Goal: Transaction & Acquisition: Book appointment/travel/reservation

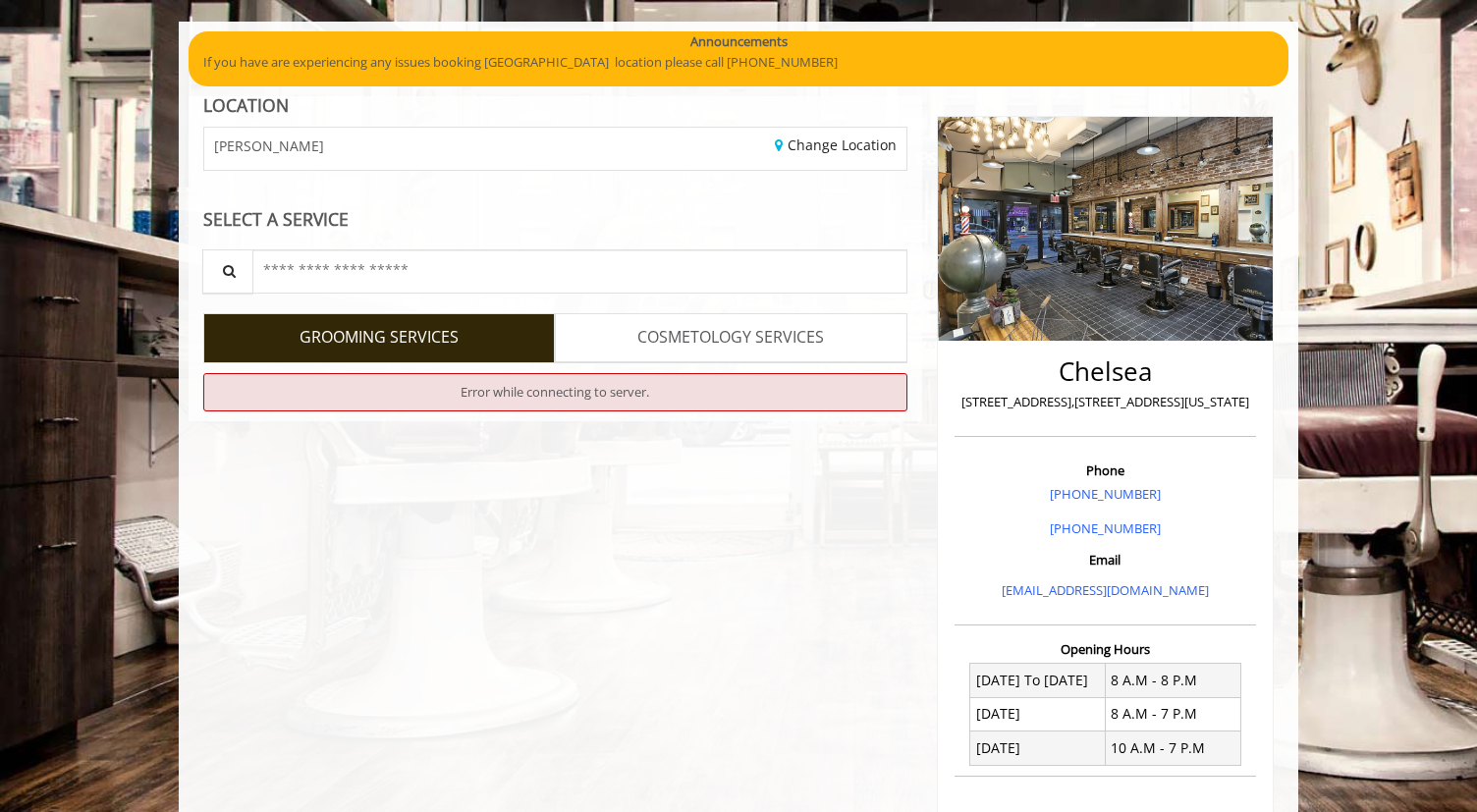
scroll to position [134, 0]
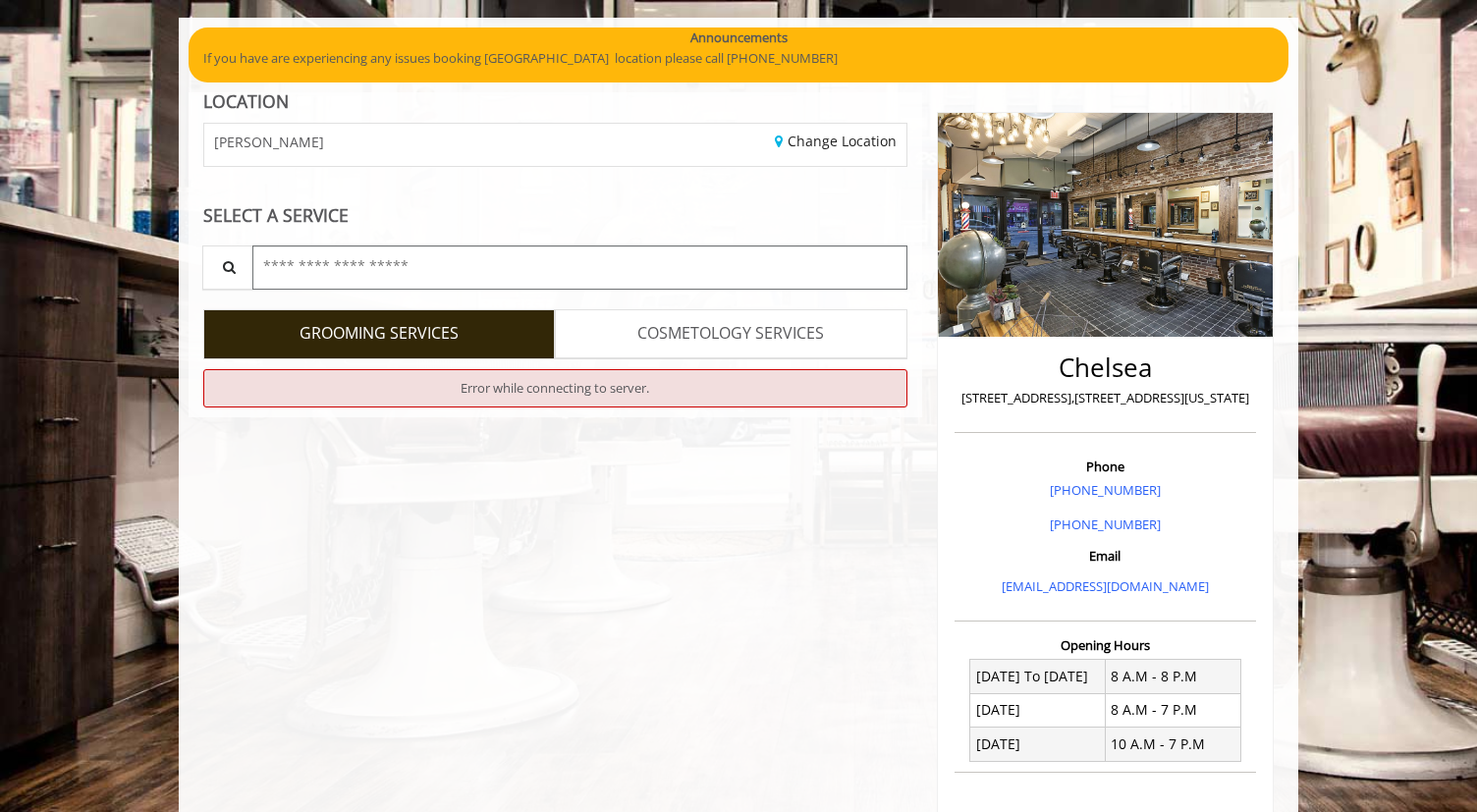
click at [324, 280] on input "text" at bounding box center [580, 267] width 656 height 44
click at [368, 216] on div "SELECT A SERVICE" at bounding box center [556, 215] width 705 height 19
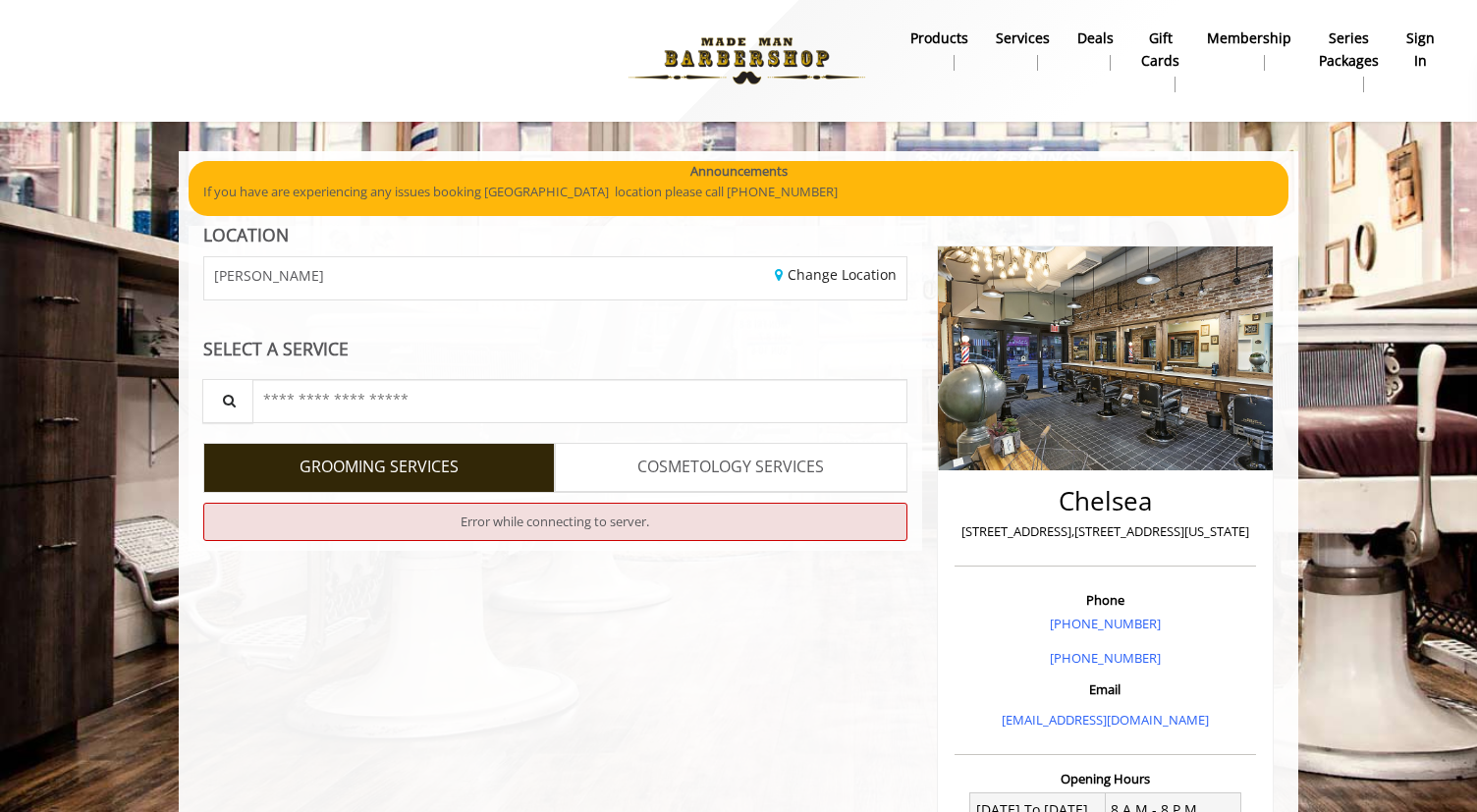
click at [1424, 28] on b "sign in" at bounding box center [1420, 50] width 29 height 44
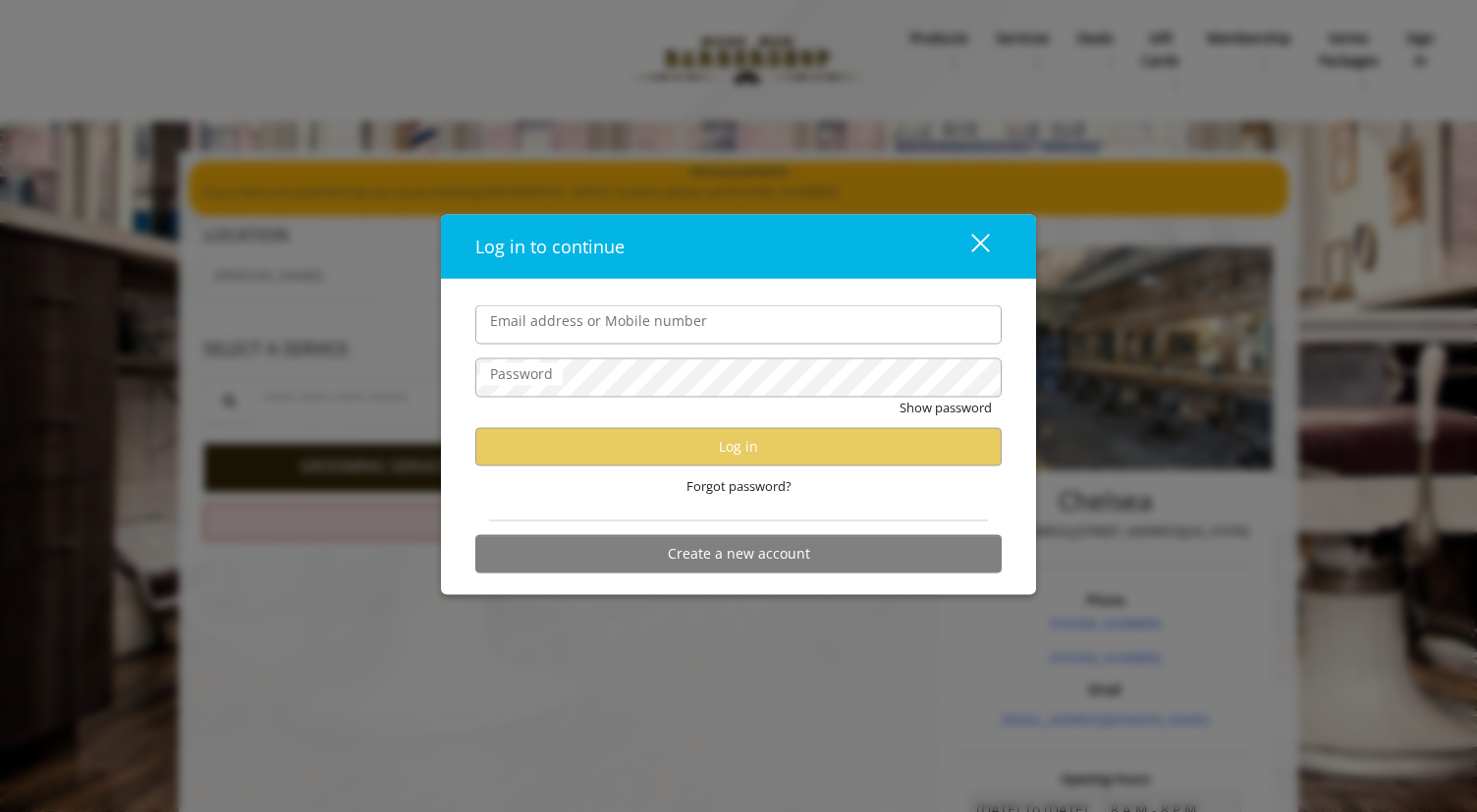
click at [854, 305] on input "Email address or Mobile number" at bounding box center [738, 324] width 527 height 39
click at [695, 318] on label "Email address or Mobile number" at bounding box center [598, 321] width 237 height 22
click at [695, 318] on input "Email address or Mobile number" at bounding box center [738, 324] width 527 height 39
type input "*****"
click at [758, 322] on input "Email address or Mobile number" at bounding box center [738, 324] width 527 height 39
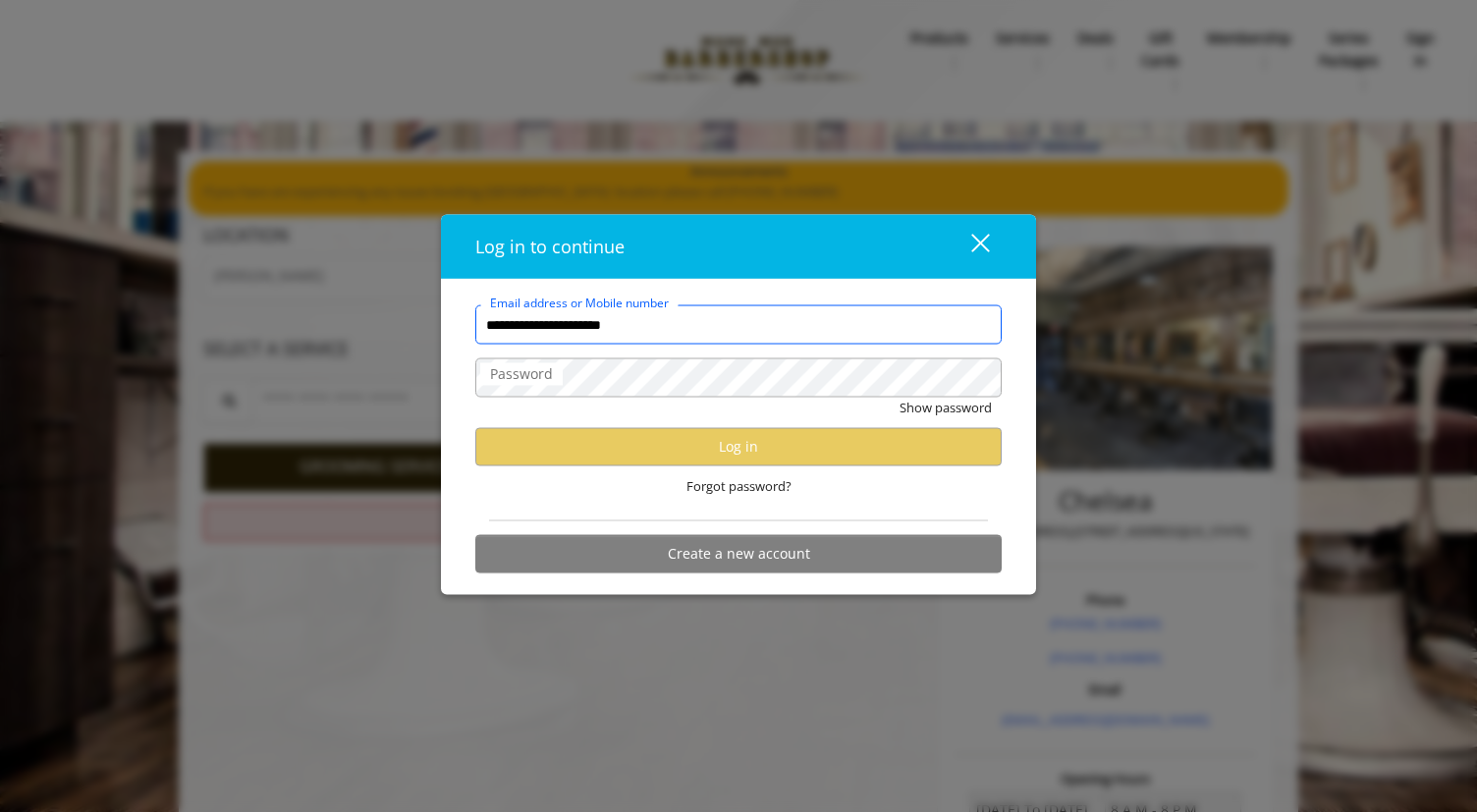
type input "**********"
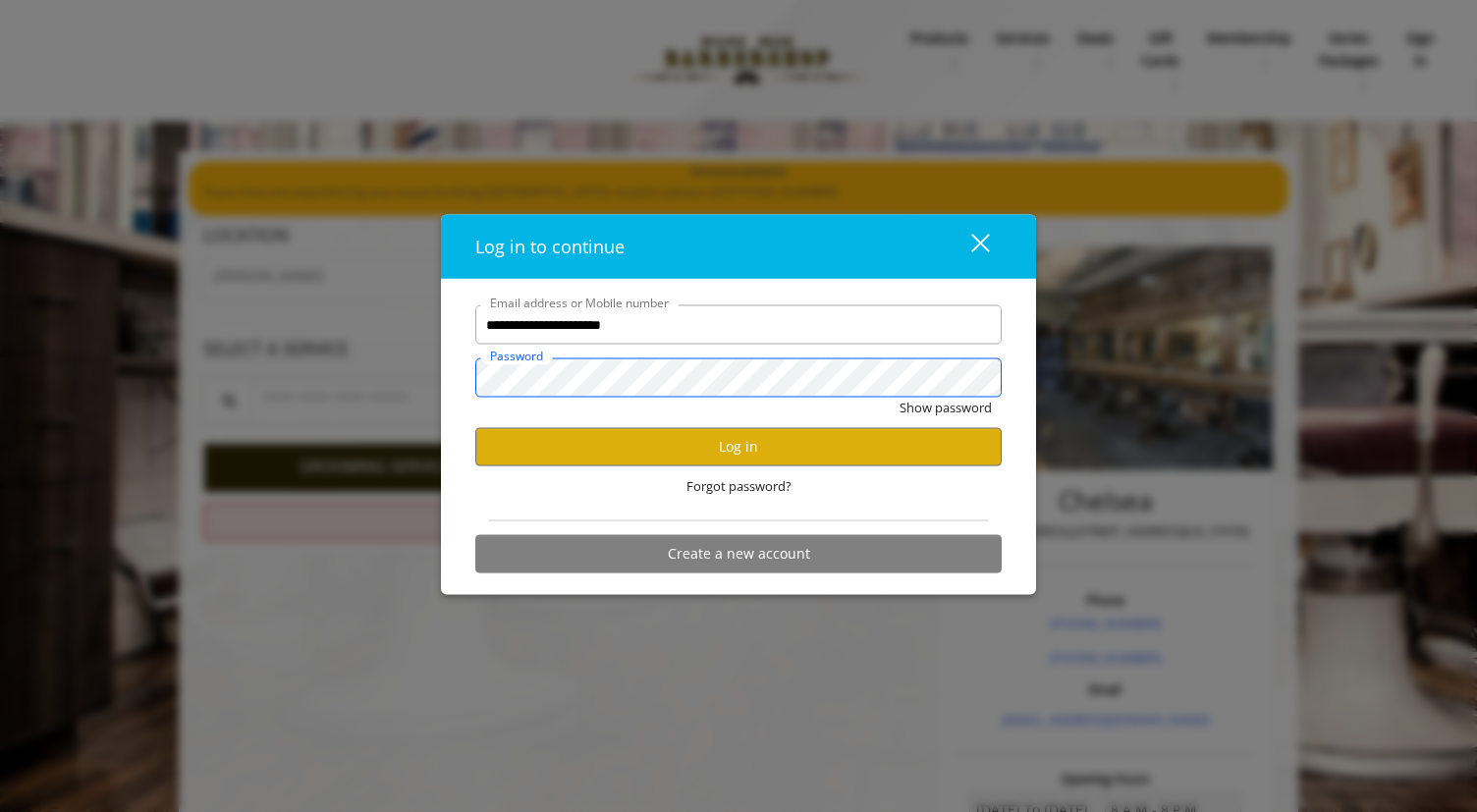
click at [900, 398] on button "Show password" at bounding box center [946, 408] width 93 height 21
click at [739, 446] on button "Log in" at bounding box center [738, 446] width 527 height 38
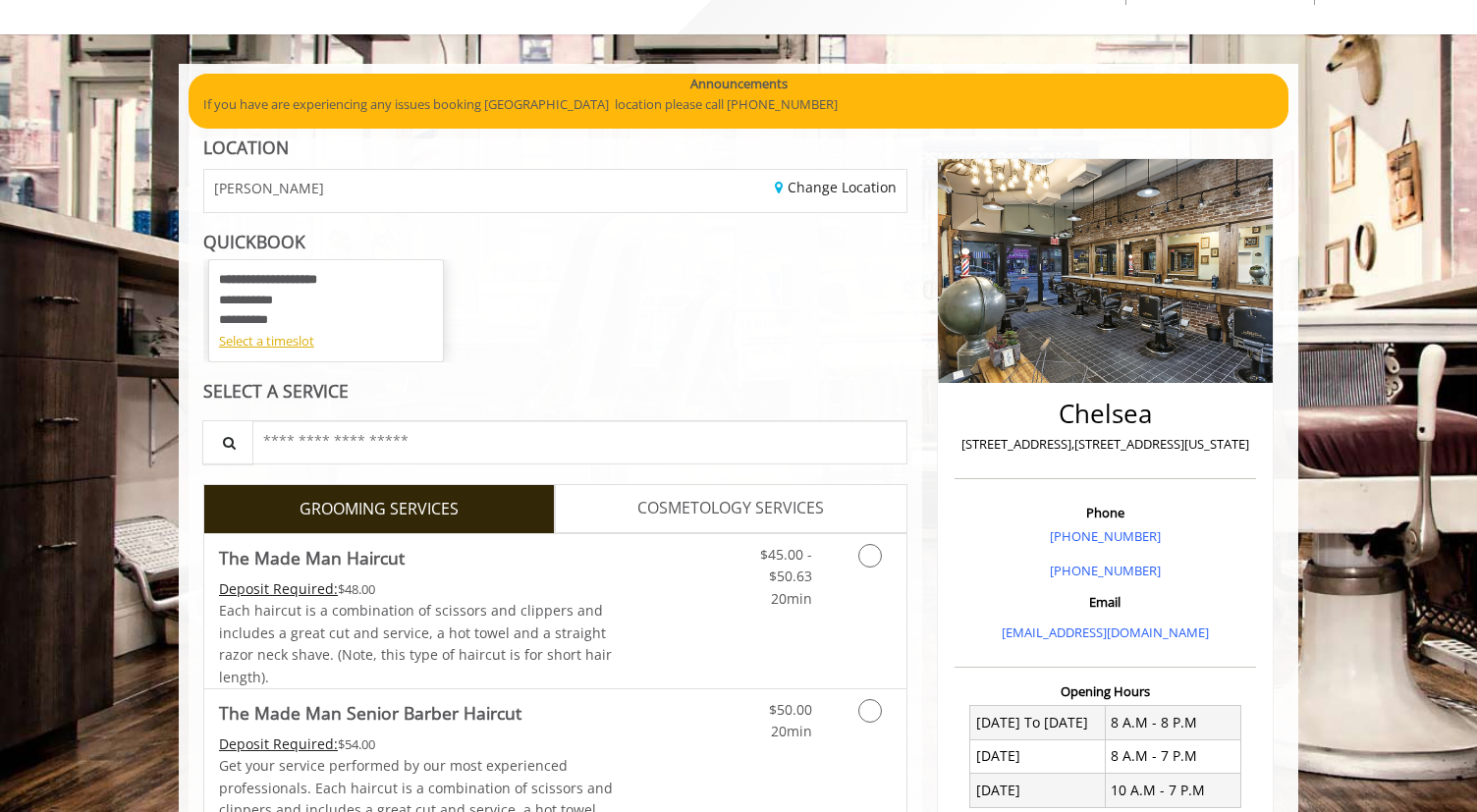
scroll to position [405, 0]
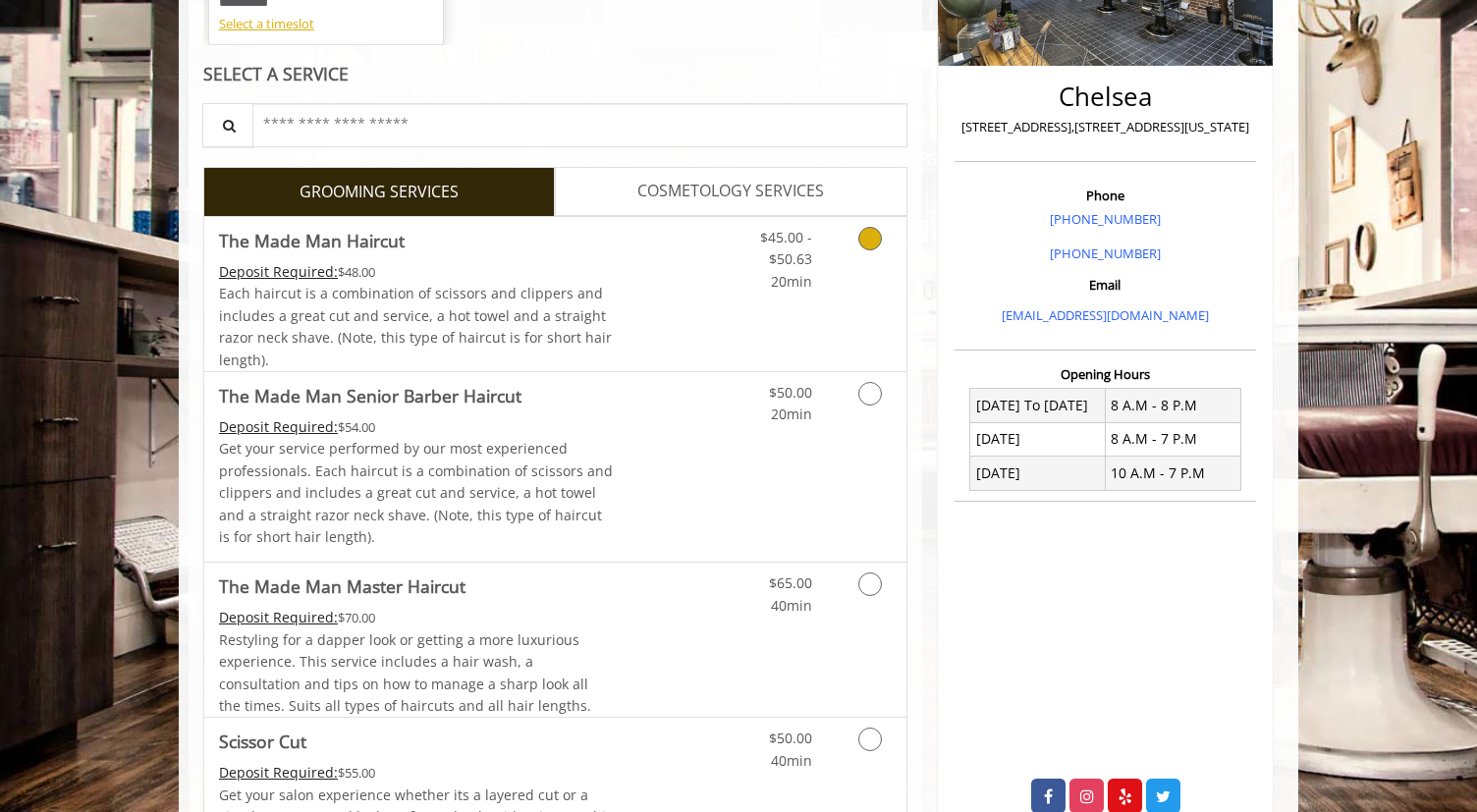
click at [868, 250] on link "Grooming services" at bounding box center [867, 255] width 50 height 76
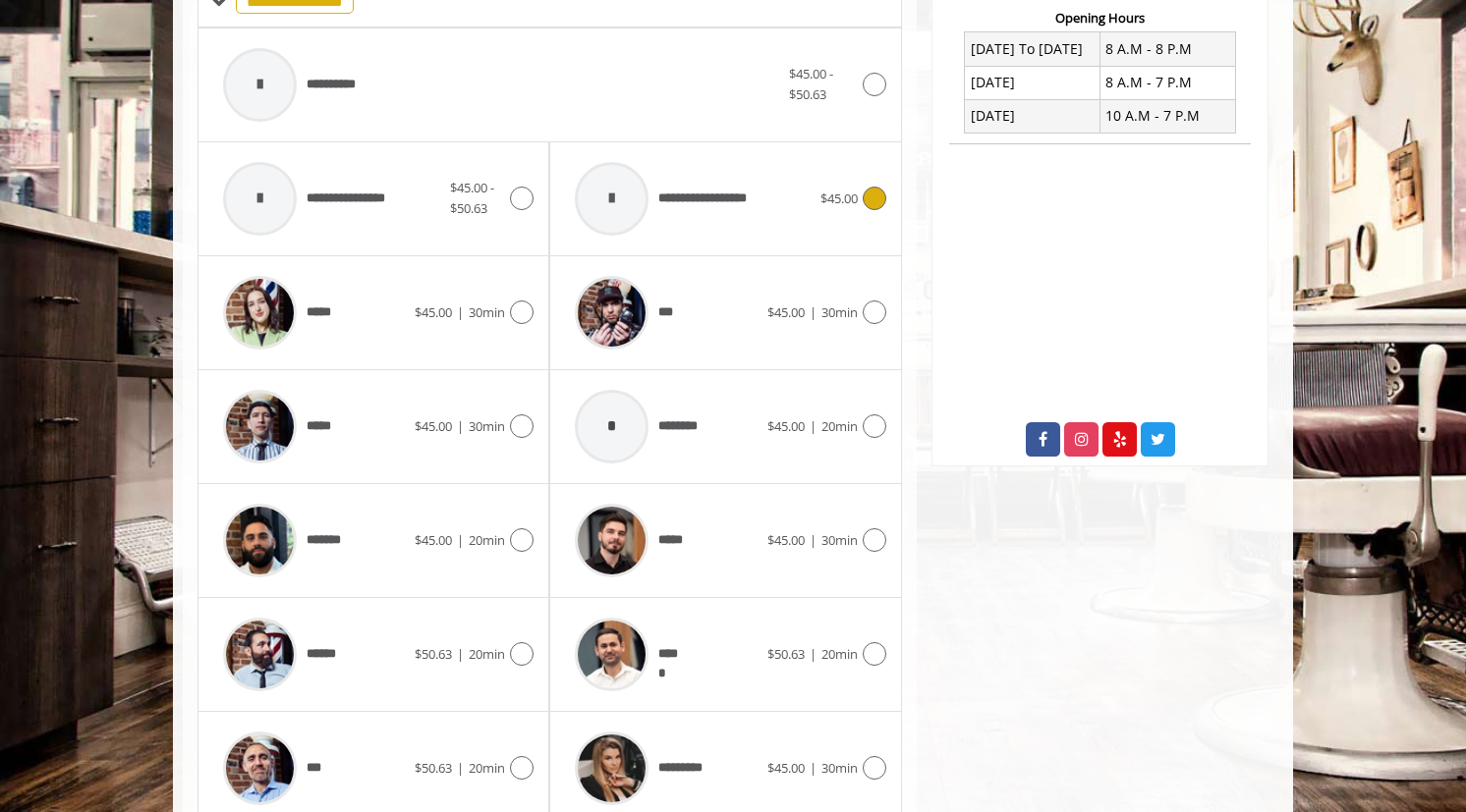
scroll to position [785, 0]
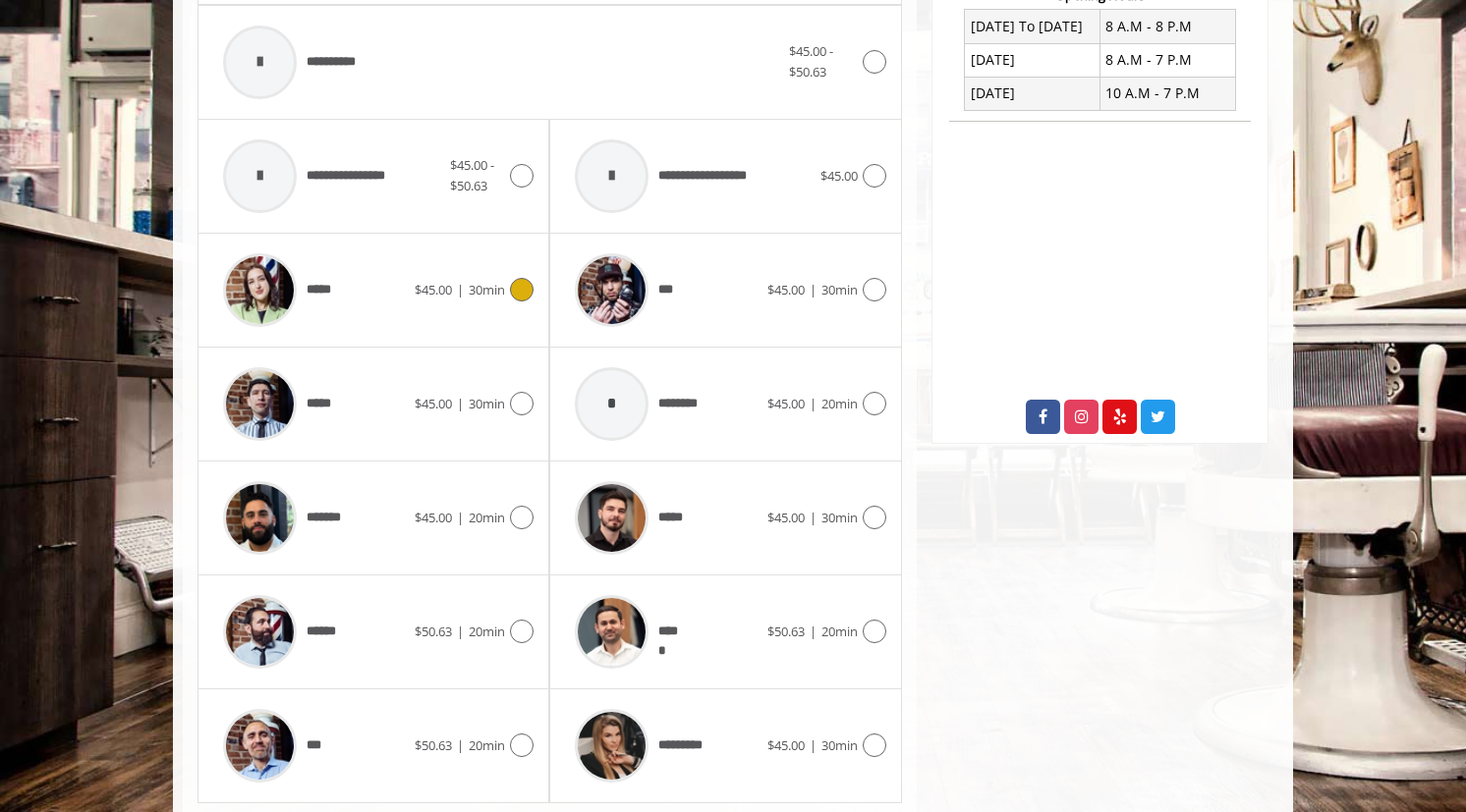
click at [518, 286] on icon at bounding box center [522, 290] width 24 height 24
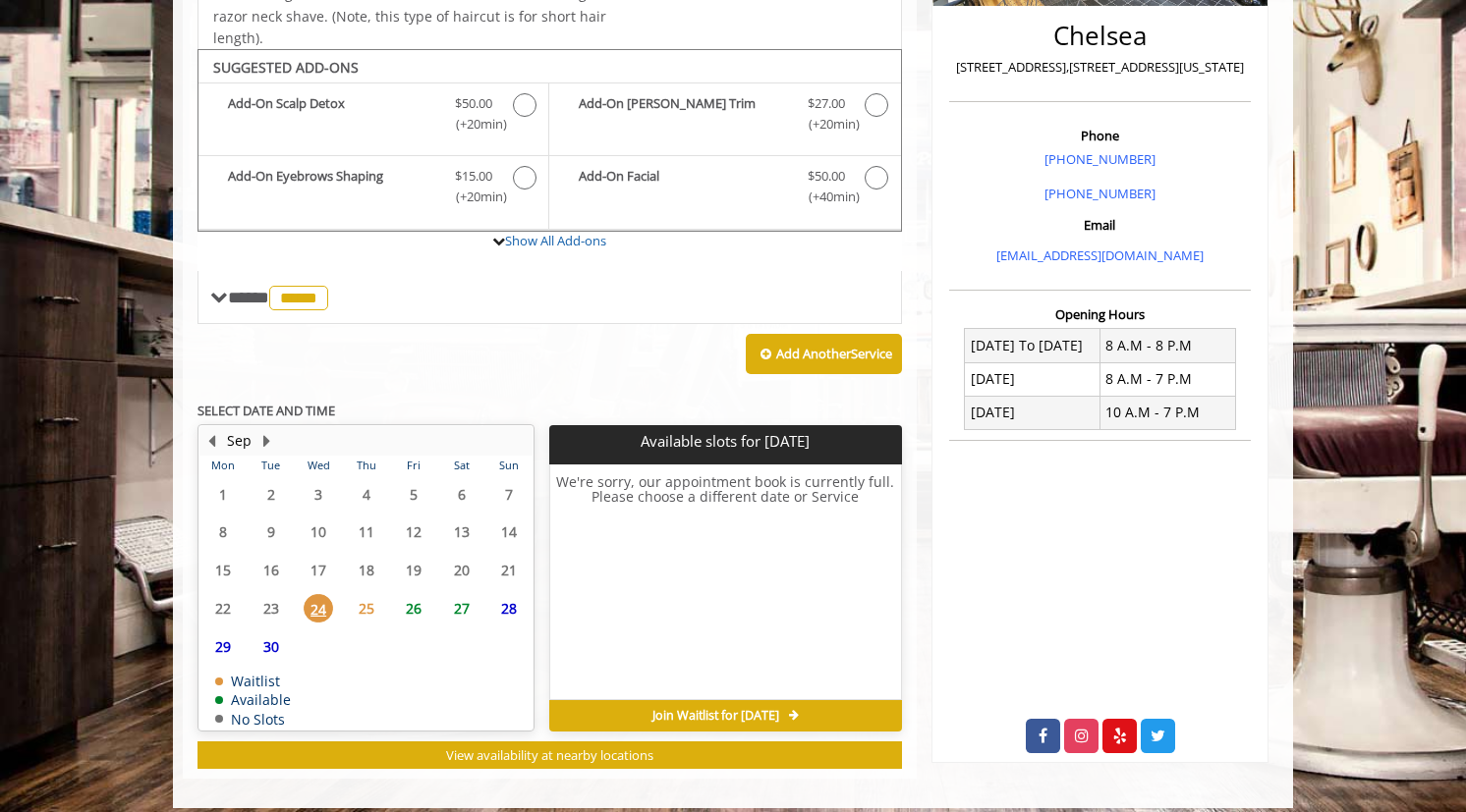
scroll to position [479, 0]
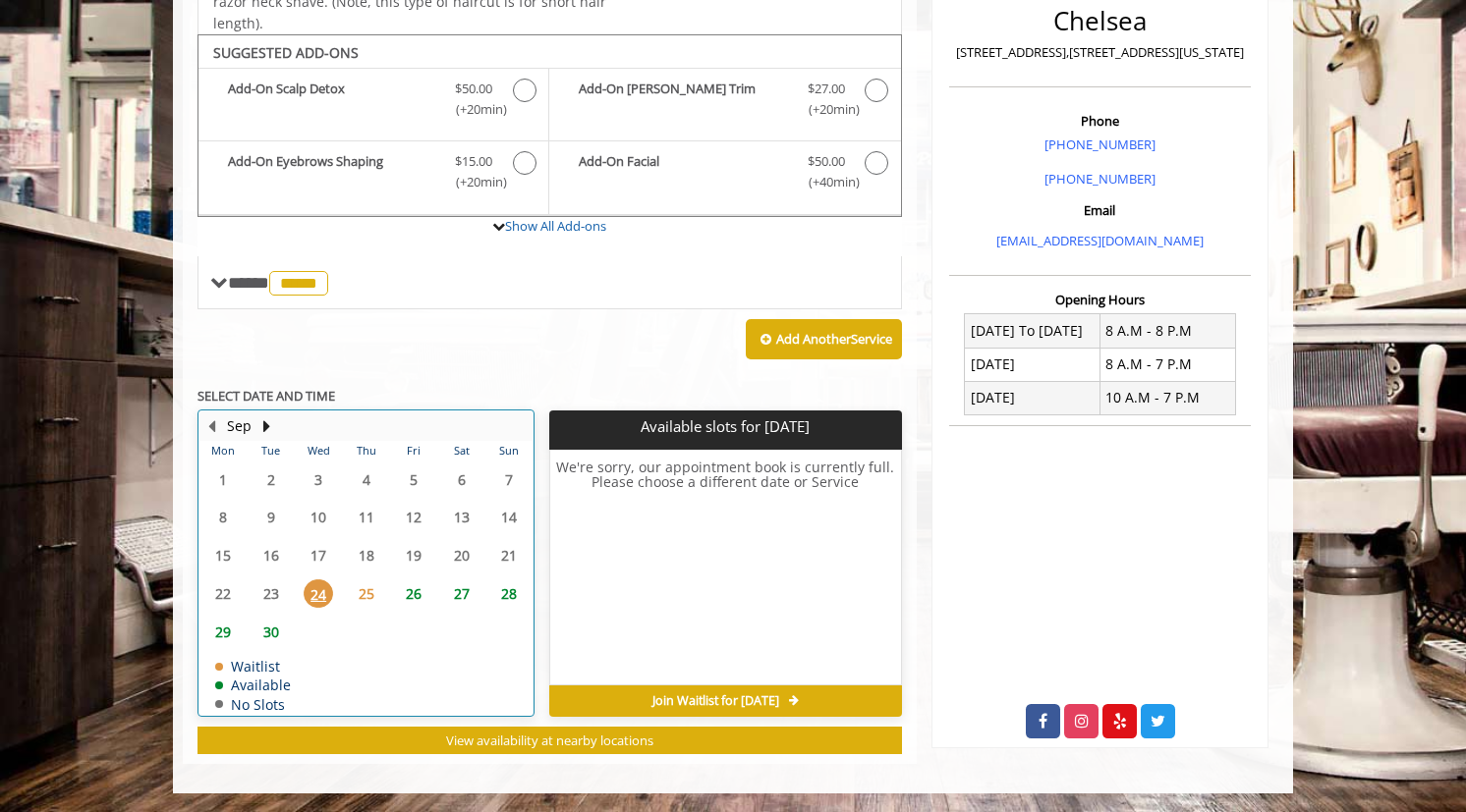
click at [392, 624] on table "Mon Tue Wed Thu Fri Sat Sun 1 2 3 4 5 6 7 8 9 10 11 12 13 14 15 16 17 18 19 20 …" at bounding box center [366, 578] width 333 height 274
click at [359, 588] on span "25" at bounding box center [366, 594] width 30 height 29
click at [461, 663] on table "Mon Tue Wed Thu Fri Sat Sun 1 2 3 4 5 6 7 8 9 10 11 12 13 14 15 16 17 18 19 20 …" at bounding box center [366, 578] width 333 height 274
click at [324, 596] on span "24" at bounding box center [318, 594] width 30 height 29
click at [364, 591] on span "25" at bounding box center [366, 594] width 30 height 29
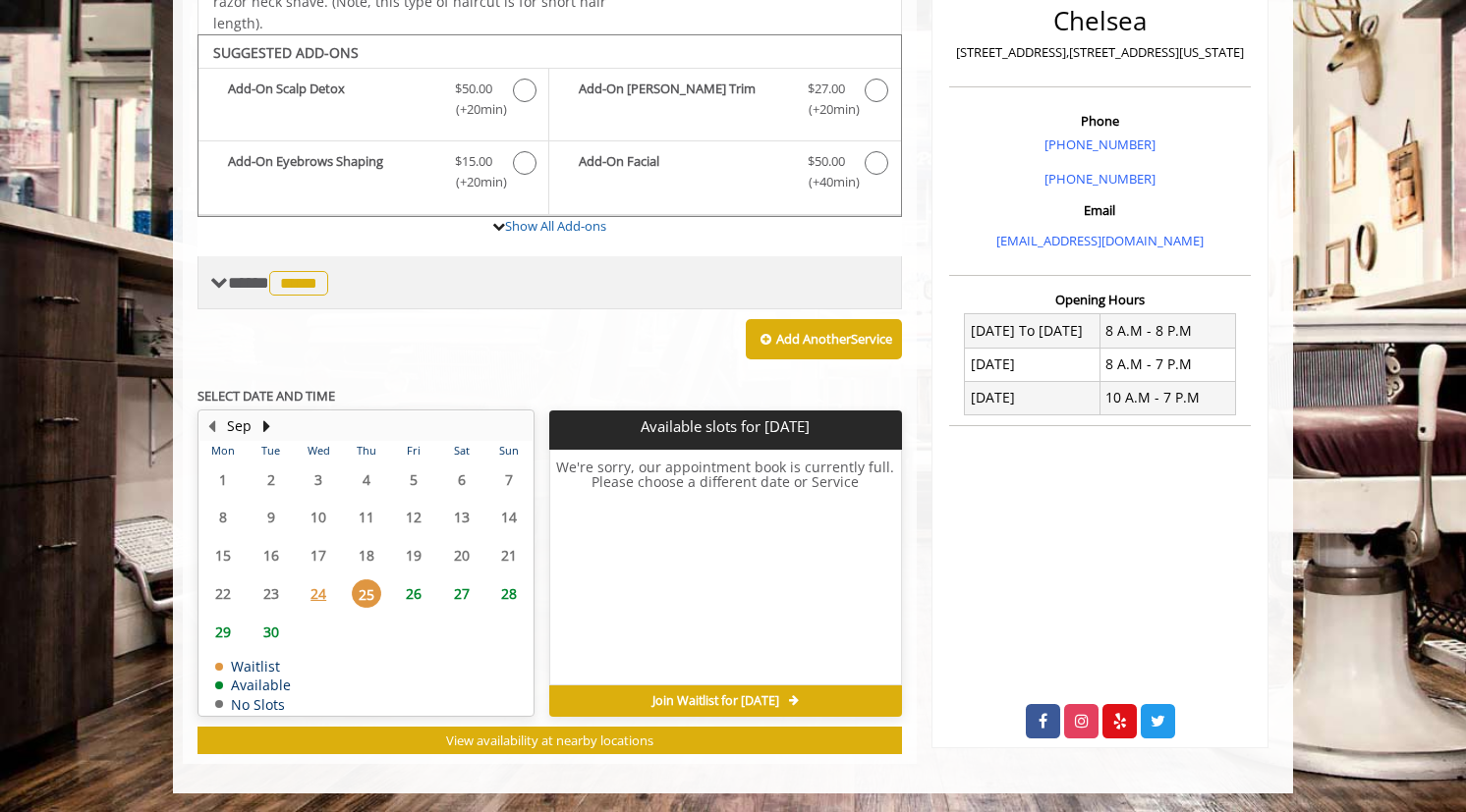
click at [247, 281] on span "**** ***** ********" at bounding box center [279, 283] width 105 height 18
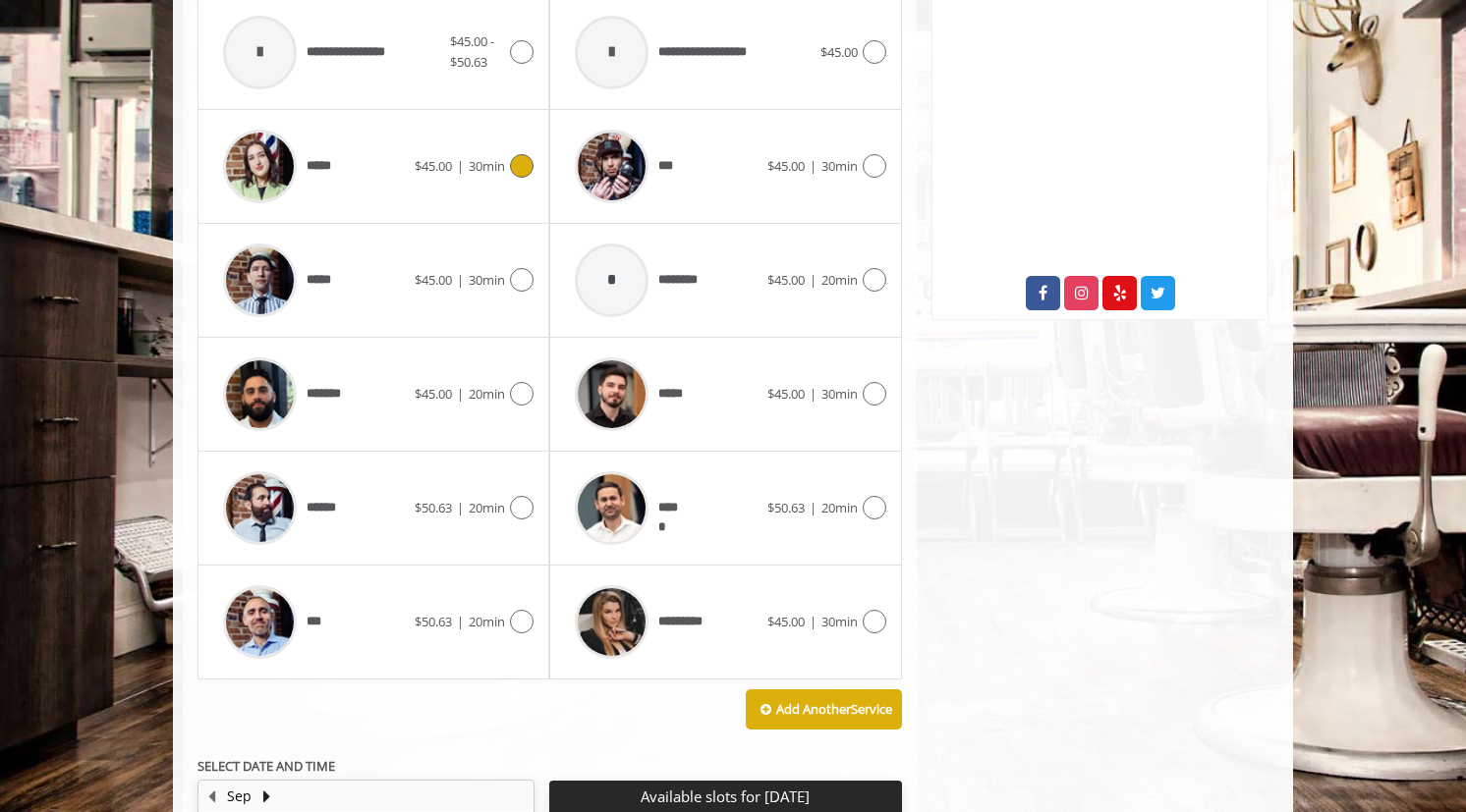
scroll to position [909, 0]
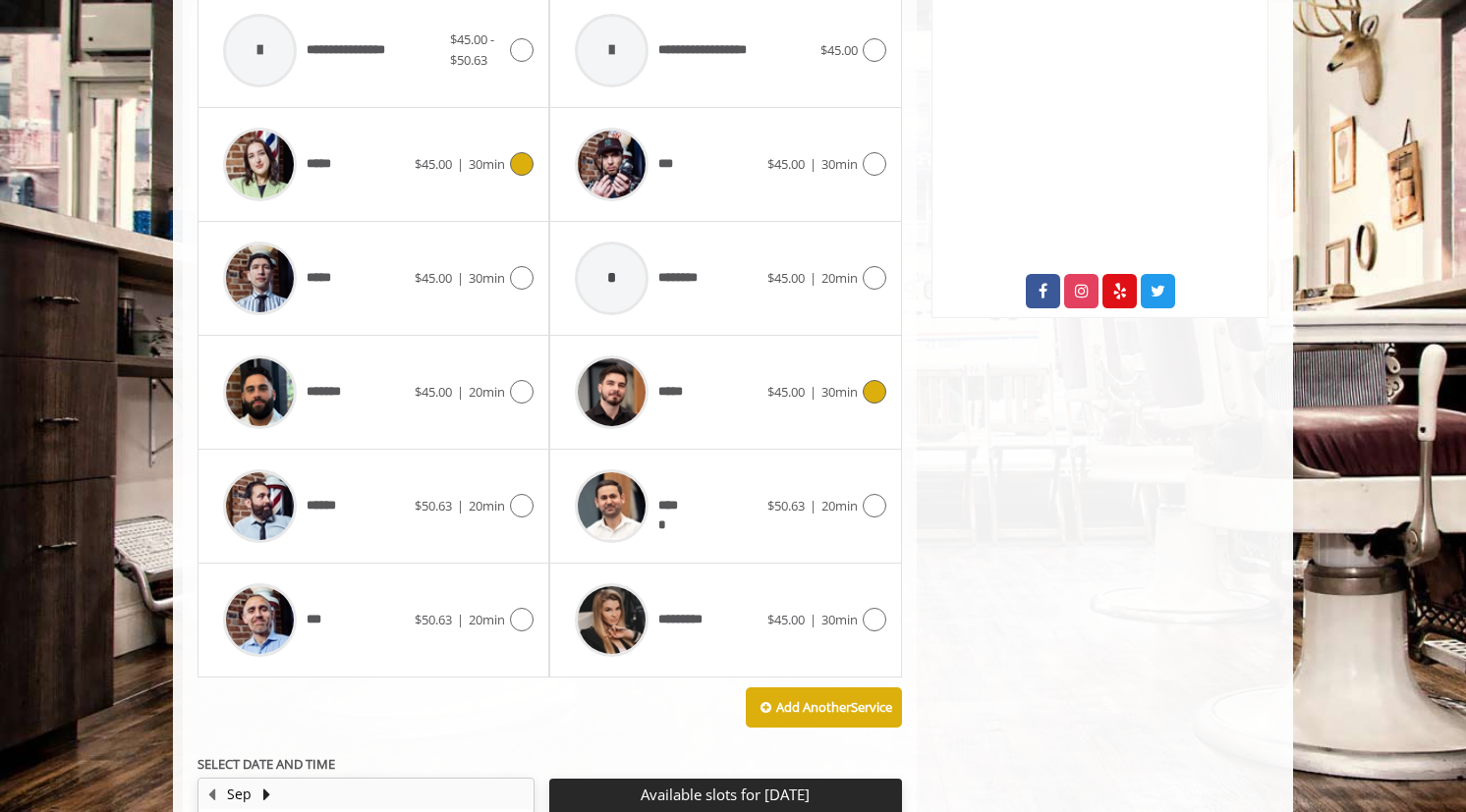
click at [869, 399] on icon at bounding box center [874, 392] width 24 height 24
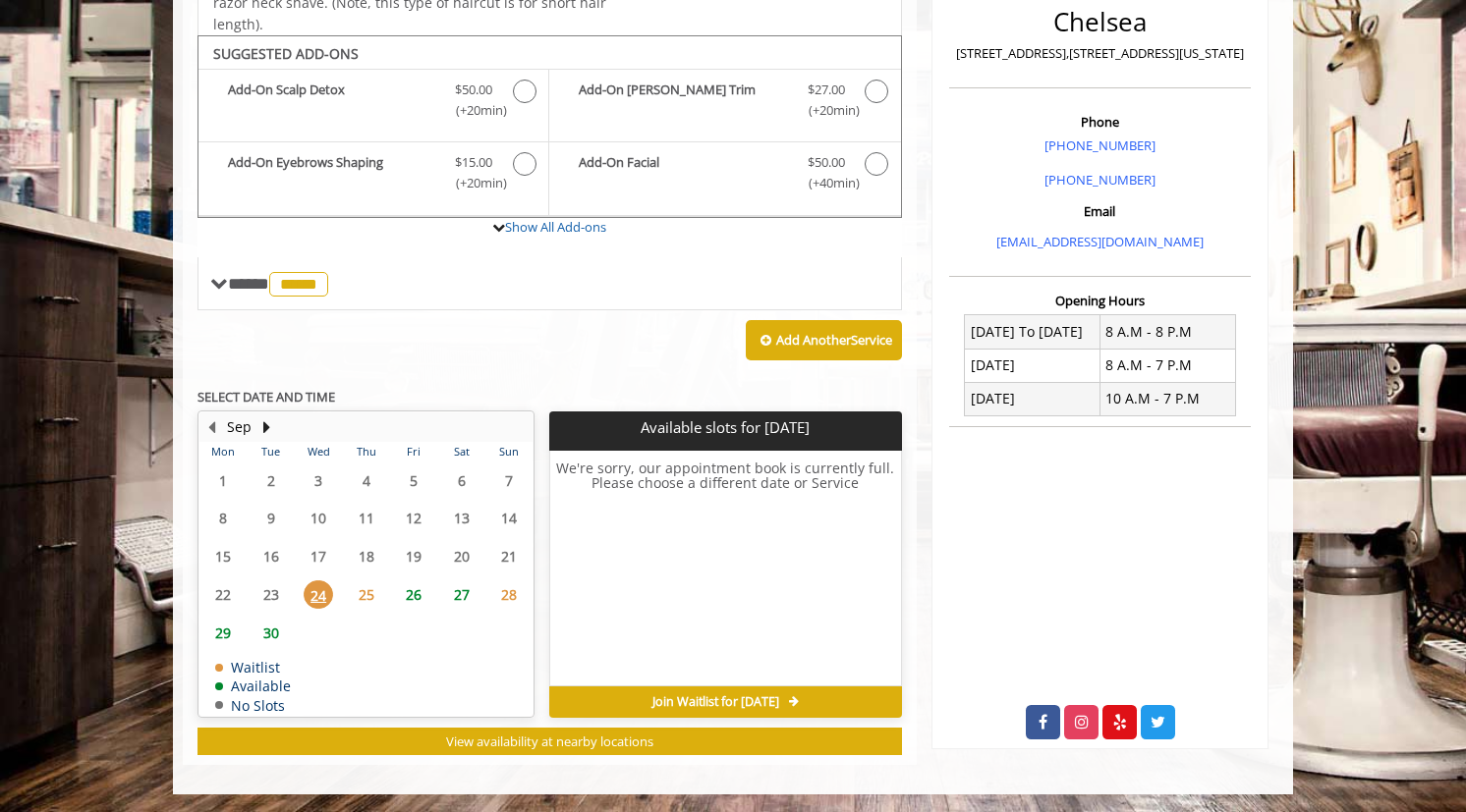
scroll to position [479, 0]
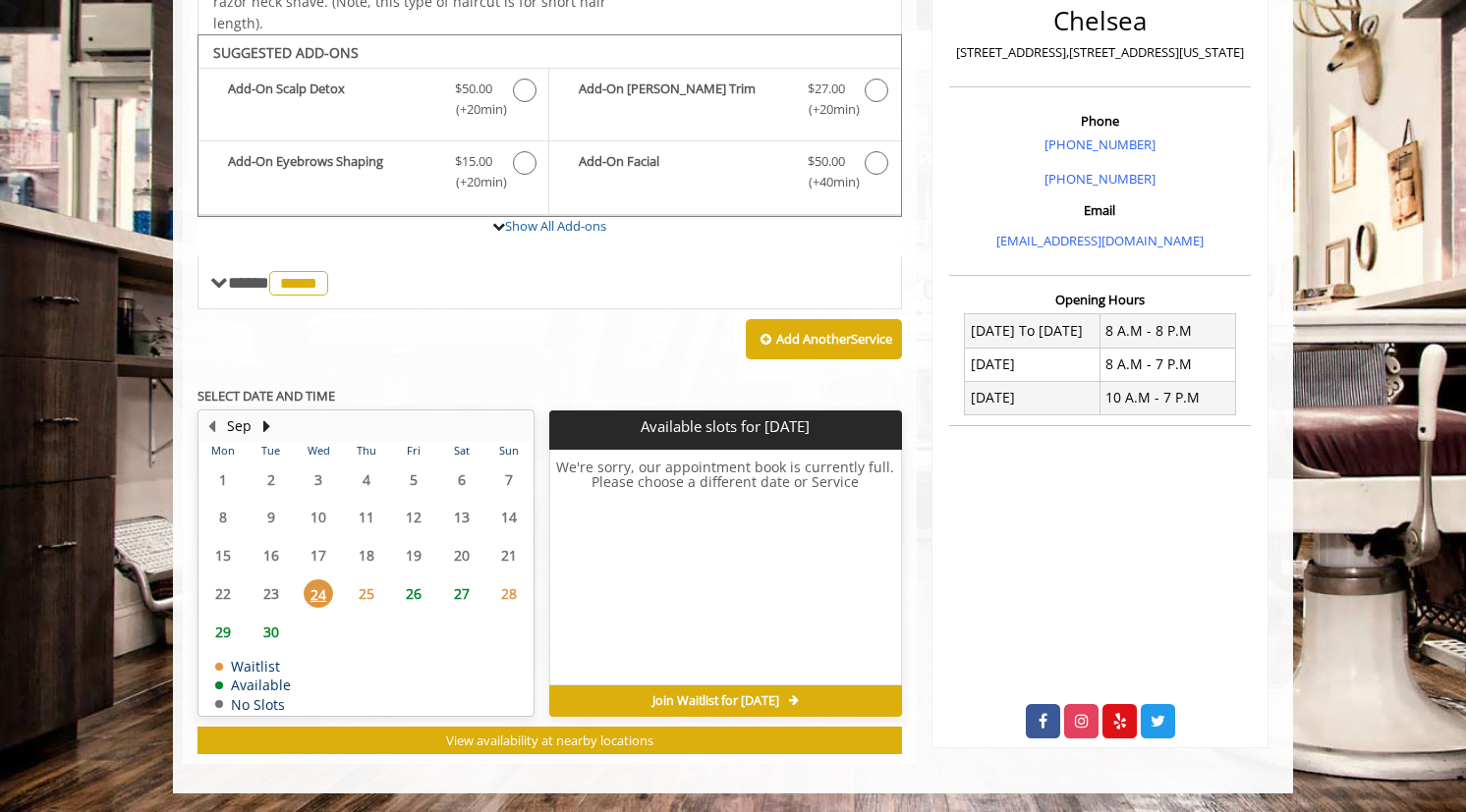
click at [360, 591] on span "25" at bounding box center [366, 594] width 30 height 29
click at [422, 633] on table "Mon Tue Wed Thu Fri Sat Sun 1 2 3 4 5 6 7 8 9 10 11 12 13 14 15 16 17 18 19 20 …" at bounding box center [366, 578] width 333 height 274
click at [408, 596] on span "26" at bounding box center [414, 594] width 30 height 29
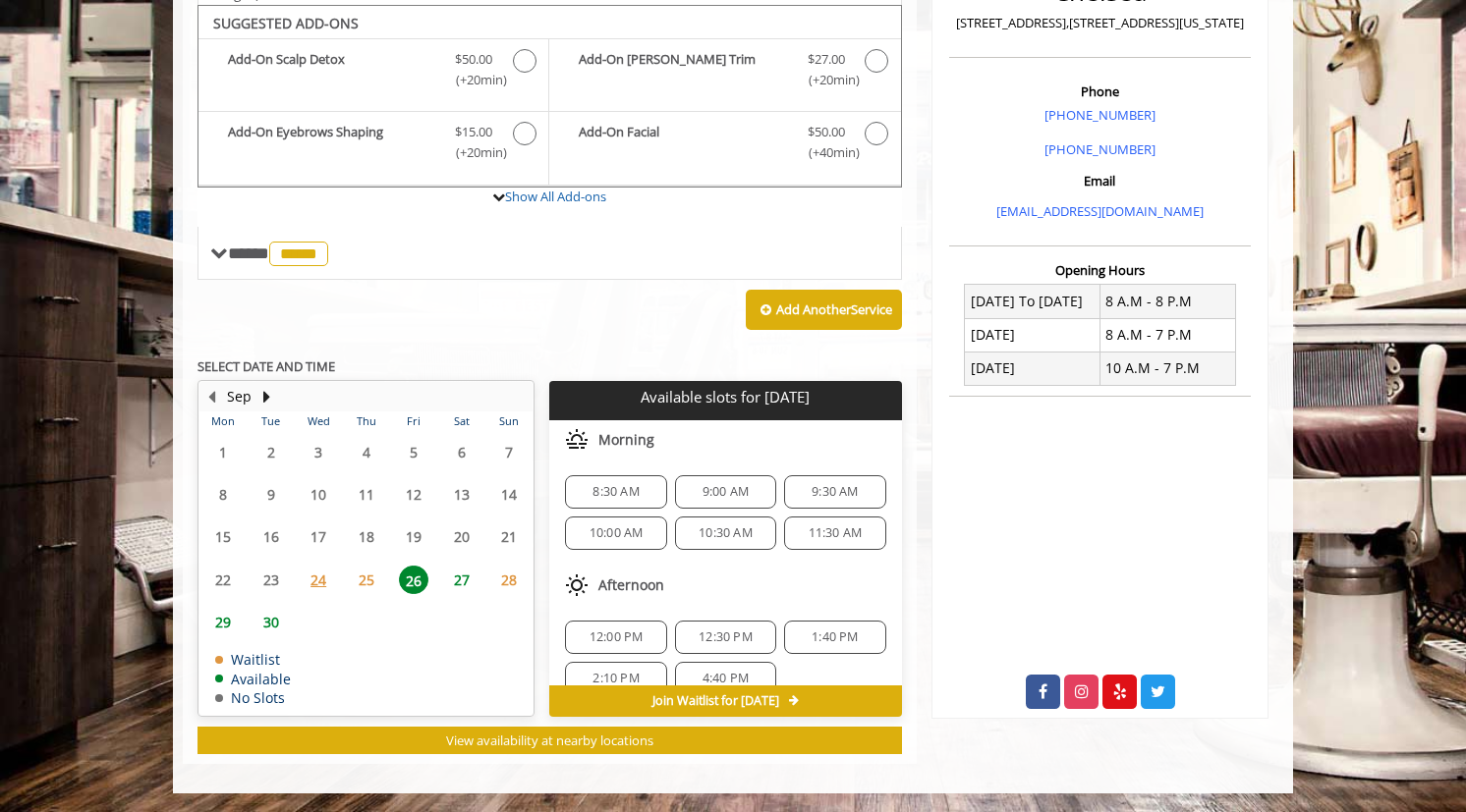
scroll to position [171, 0]
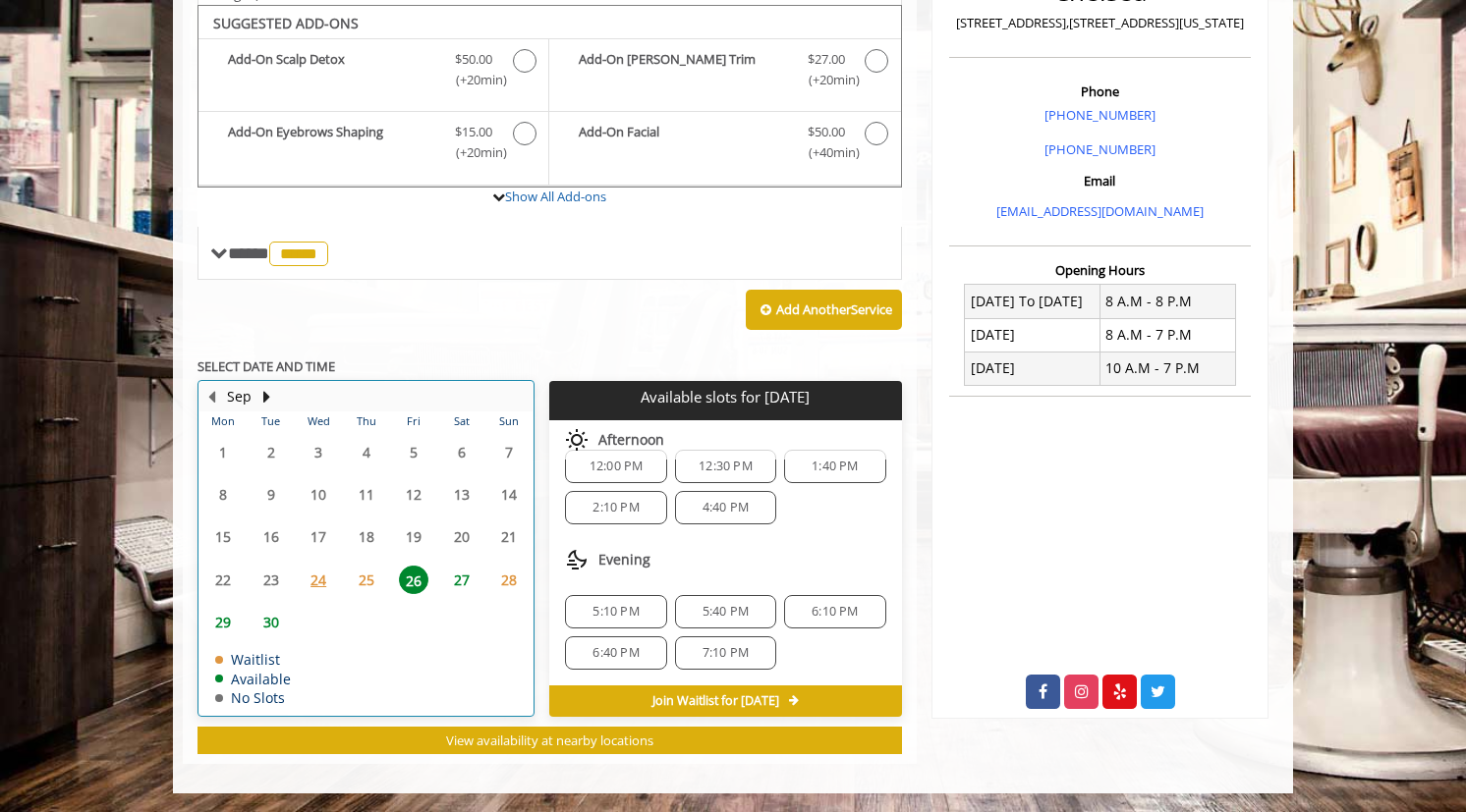
click at [404, 644] on table "Mon Tue Wed Thu Fri Sat Sun 1 2 3 4 5 6 7 8 9 10 11 12 13 14 15 16 17 18 19 20 …" at bounding box center [366, 563] width 333 height 303
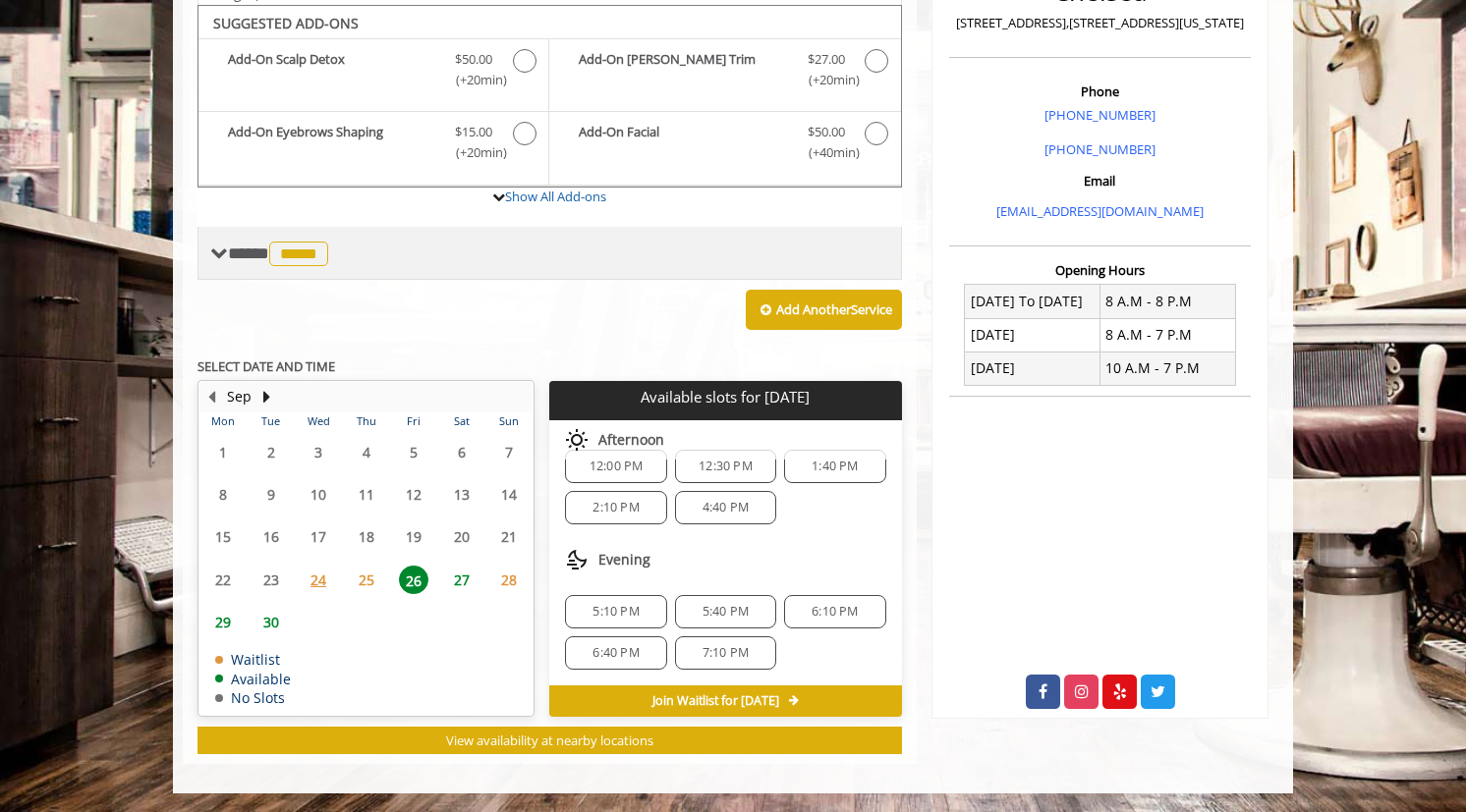
click at [230, 248] on span "**** ***** ********" at bounding box center [279, 253] width 105 height 18
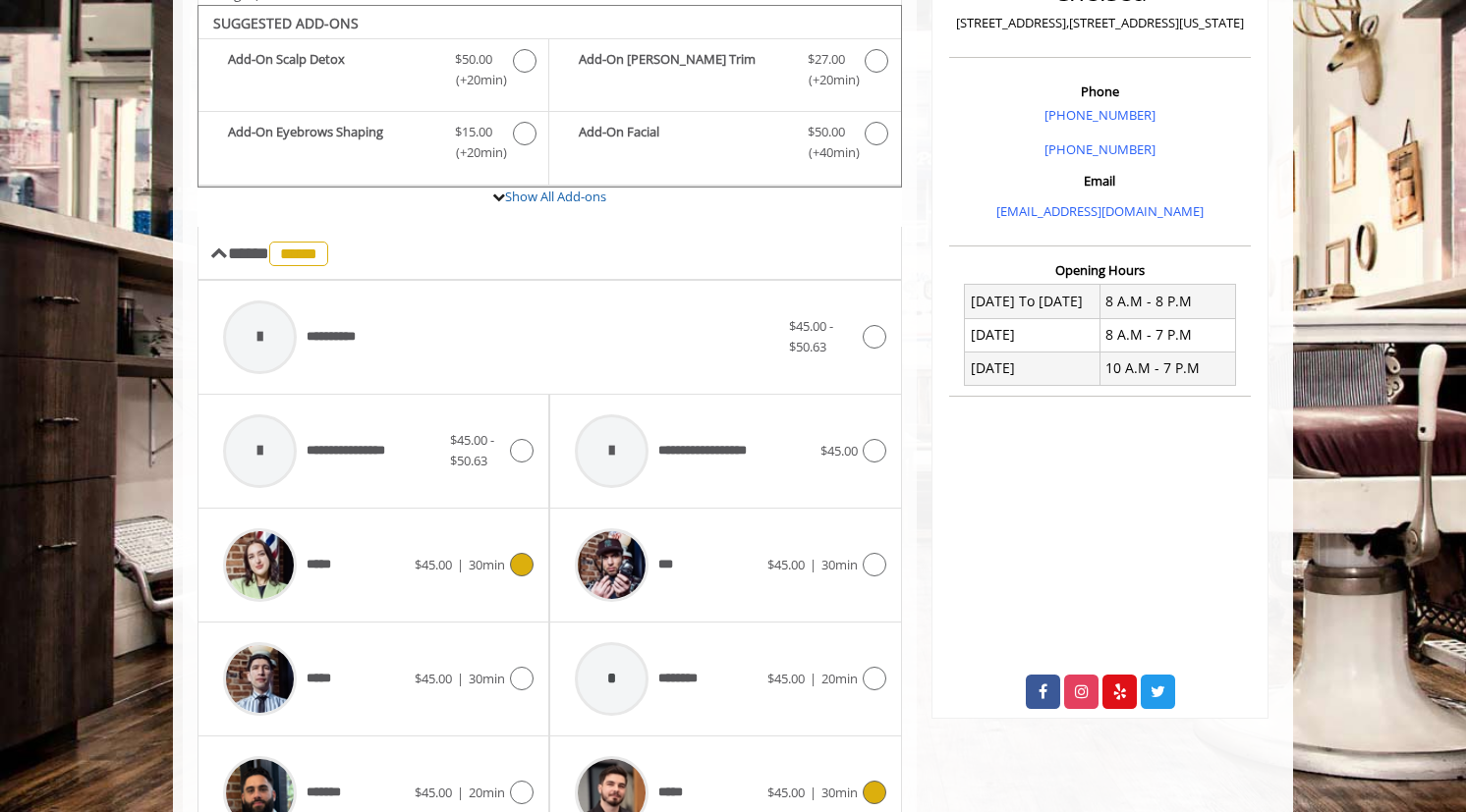
click at [504, 563] on span "30min" at bounding box center [487, 565] width 36 height 18
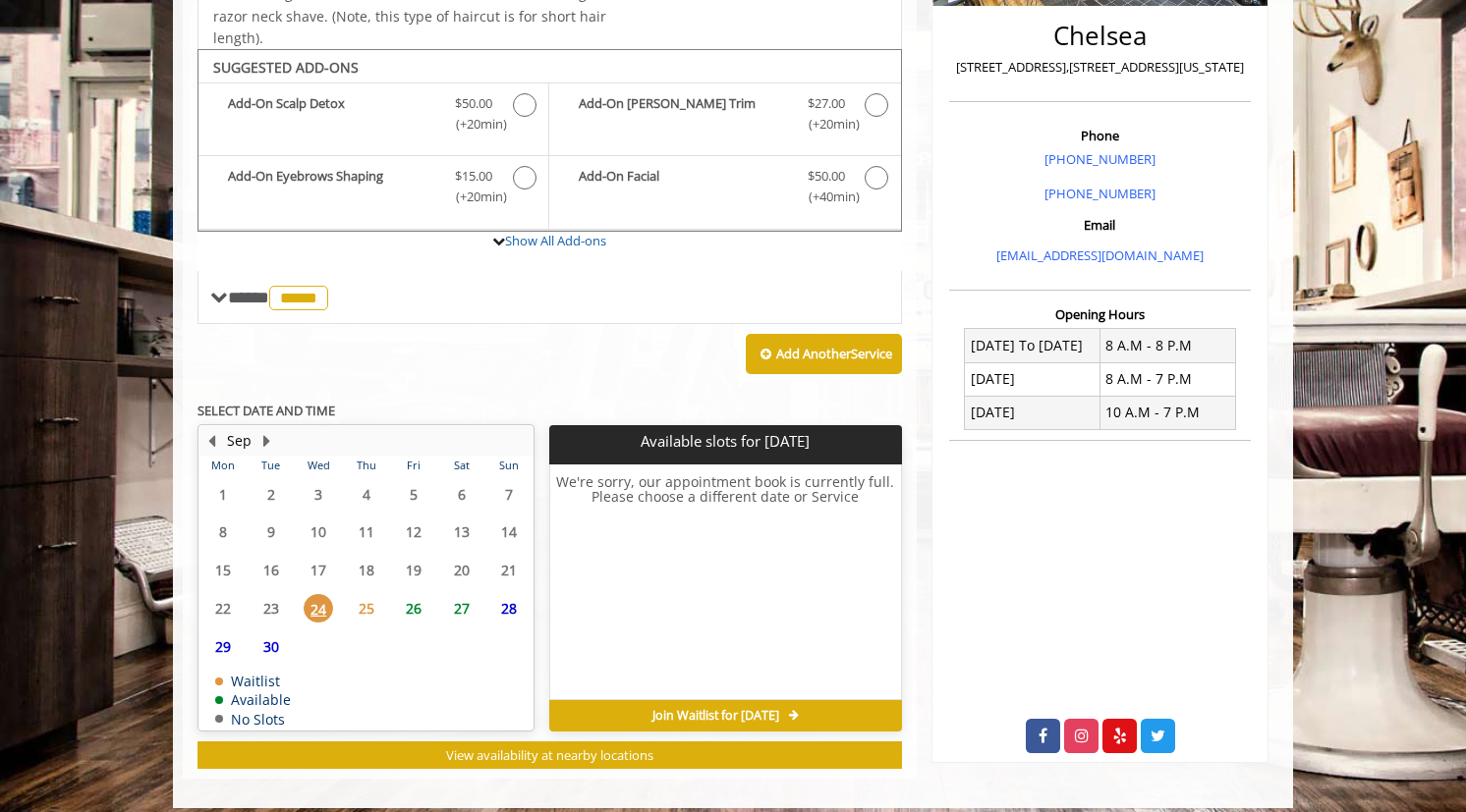
scroll to position [479, 0]
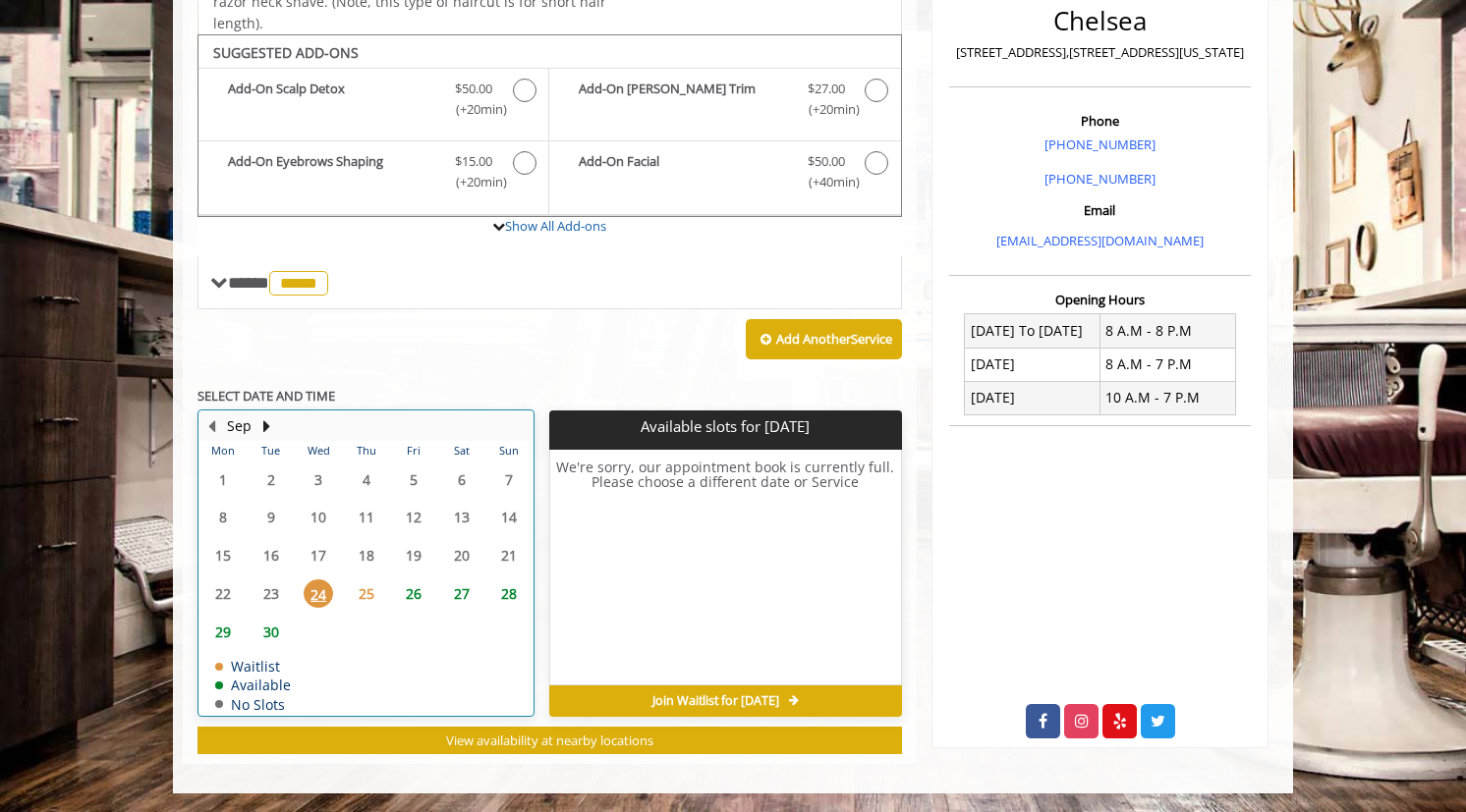
click at [374, 681] on table "Mon Tue Wed Thu Fri Sat Sun 1 2 3 4 5 6 7 8 9 10 11 12 13 14 15 16 17 18 19 20 …" at bounding box center [366, 578] width 333 height 274
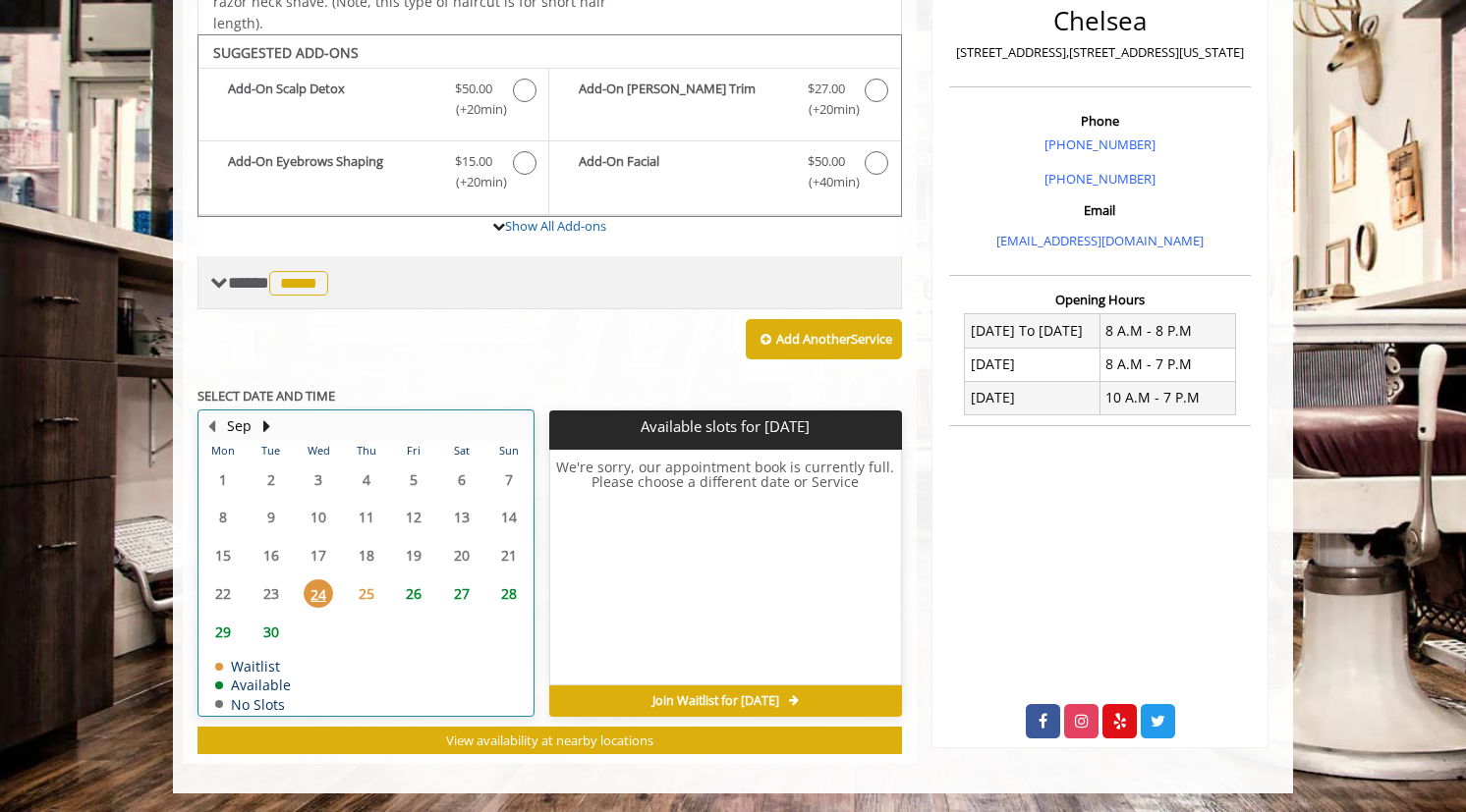
scroll to position [0, 0]
